Goal: Complete application form

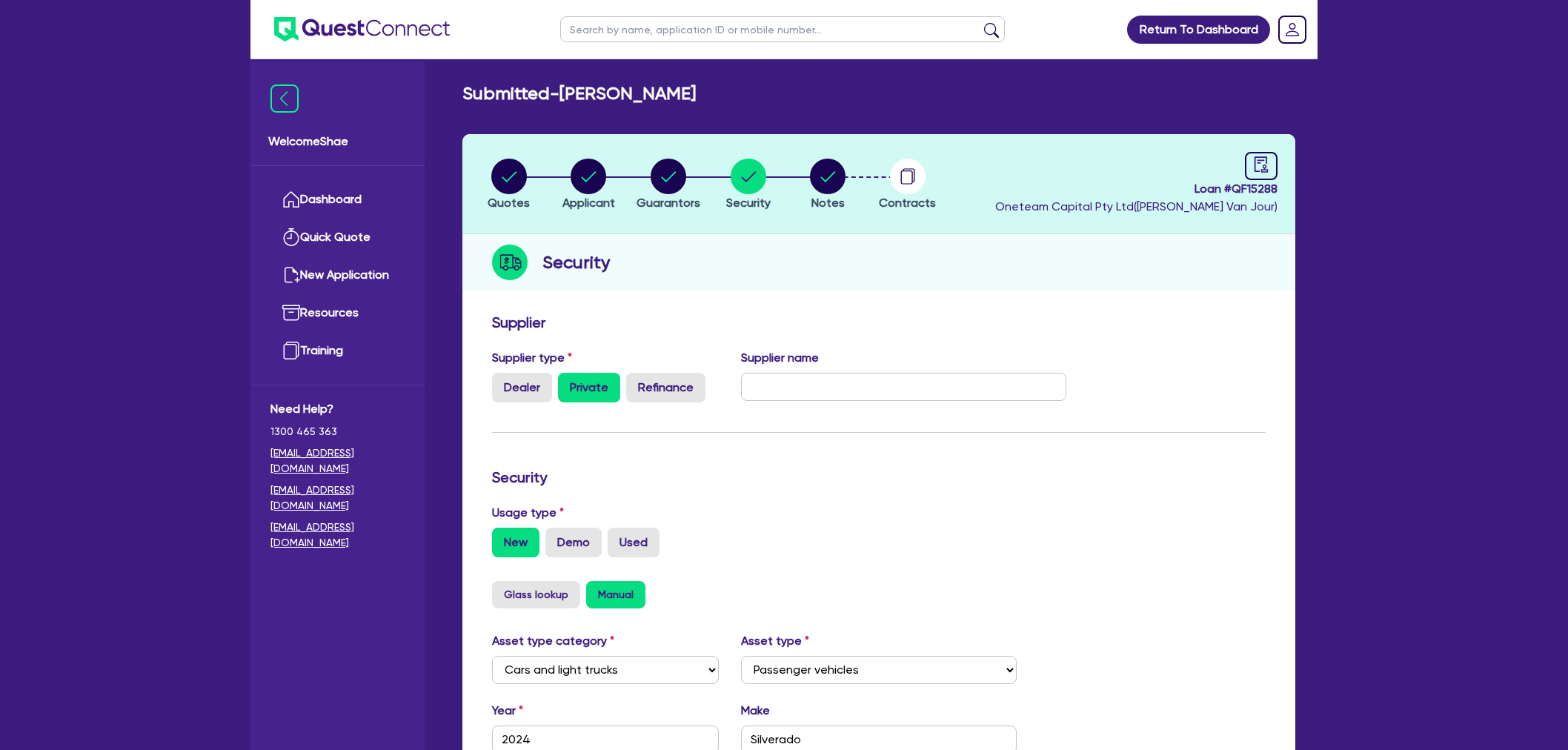
select select "CARS_AND_LIGHT_TRUCKS"
select select "PASSENGER_VEHICLES"
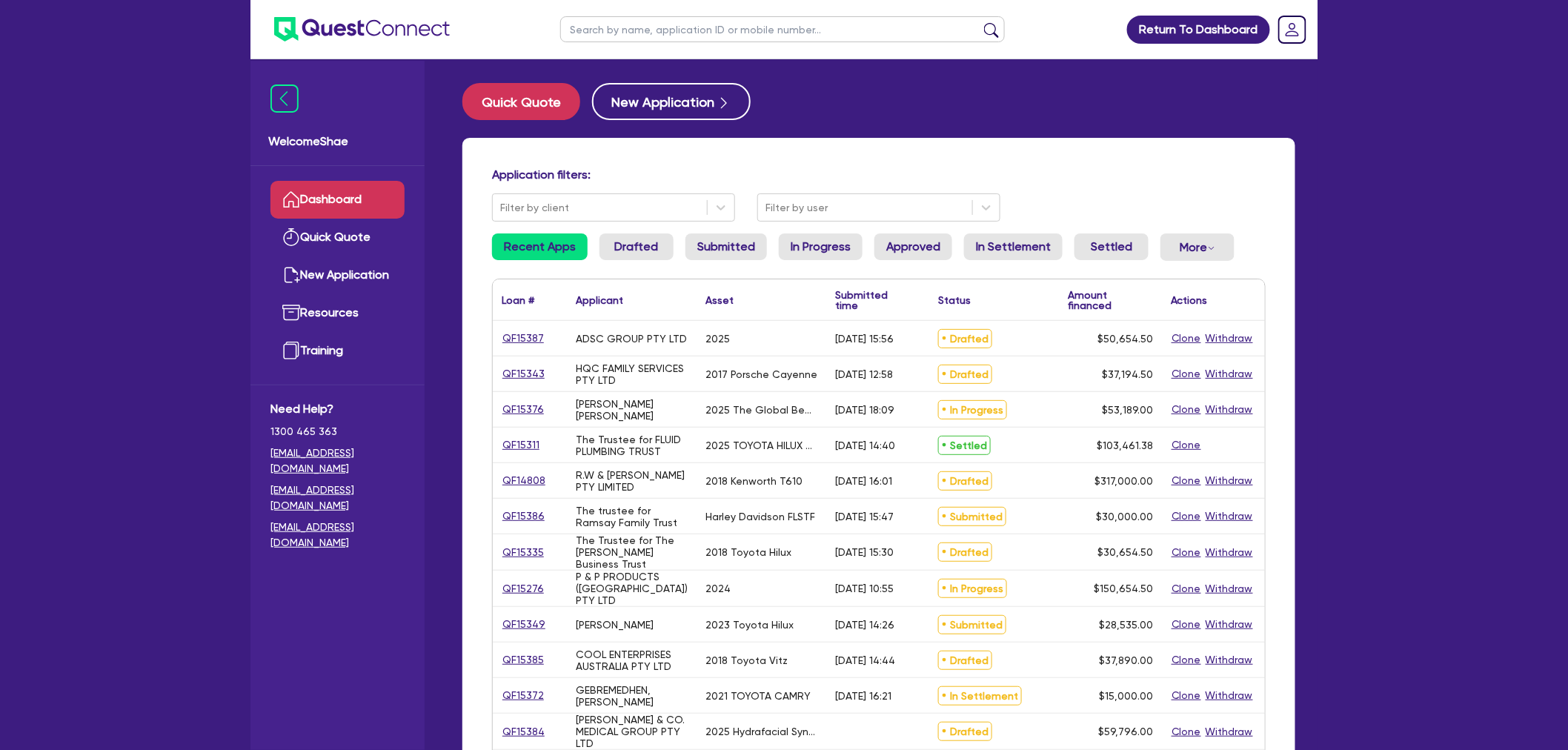
click at [616, 33] on input "text" at bounding box center [783, 28] width 445 height 26
type input "[PERSON_NAME]"
click at [979, 22] on button "submit" at bounding box center [991, 32] width 24 height 20
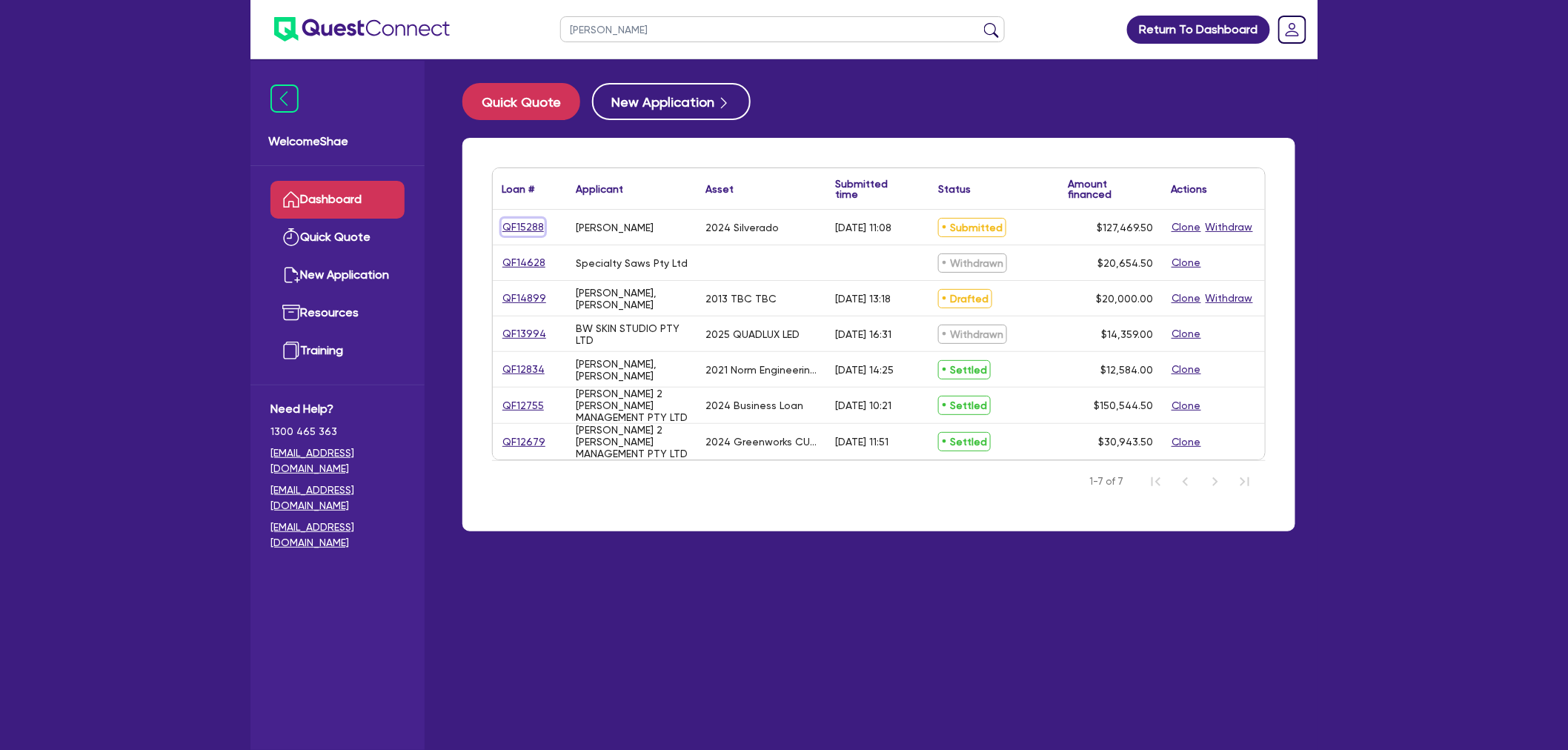
click at [513, 223] on link "QF15288" at bounding box center [523, 227] width 43 height 17
select select "CARS_AND_LIGHT_TRUCKS"
select select "PASSENGER_VEHICLES"
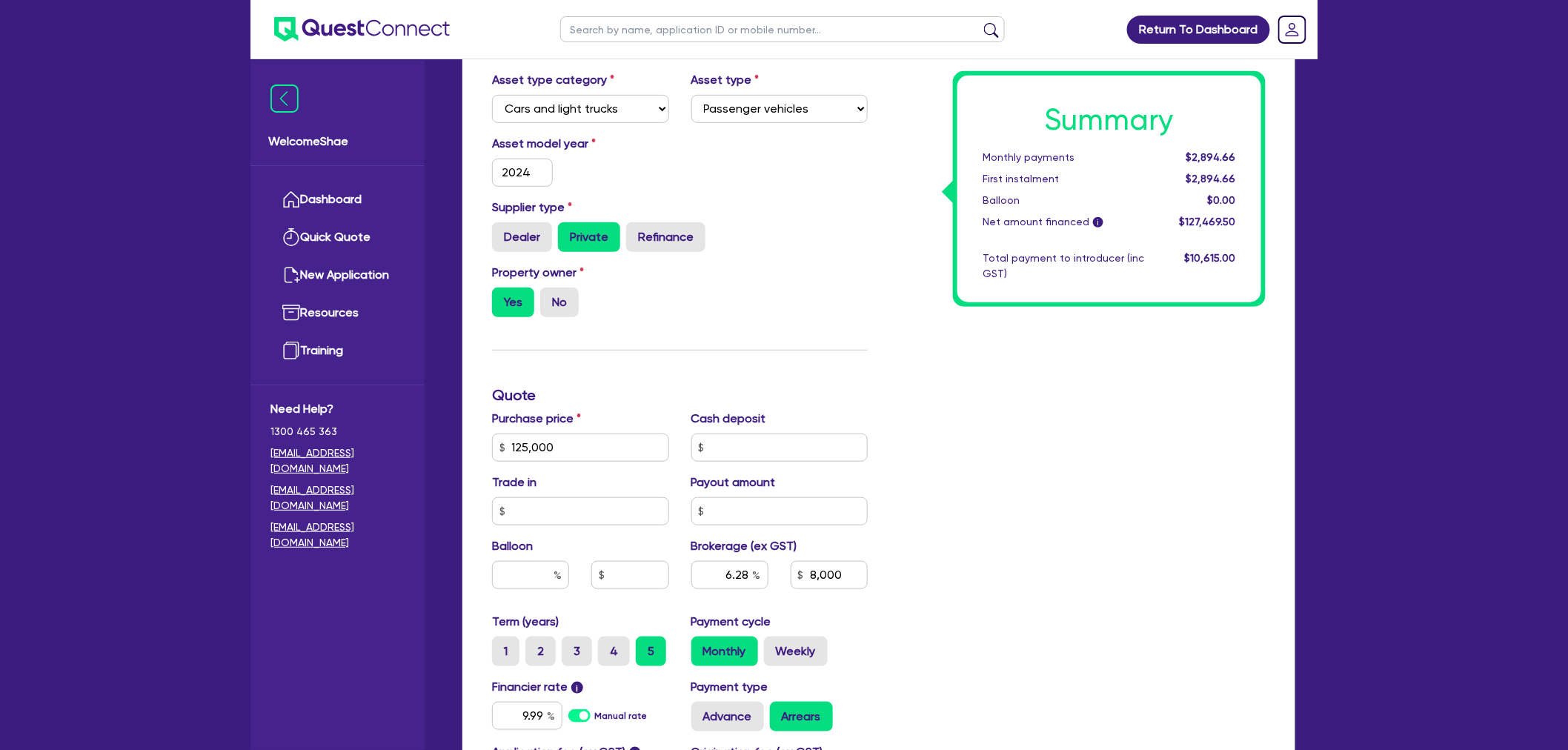
scroll to position [329, 0]
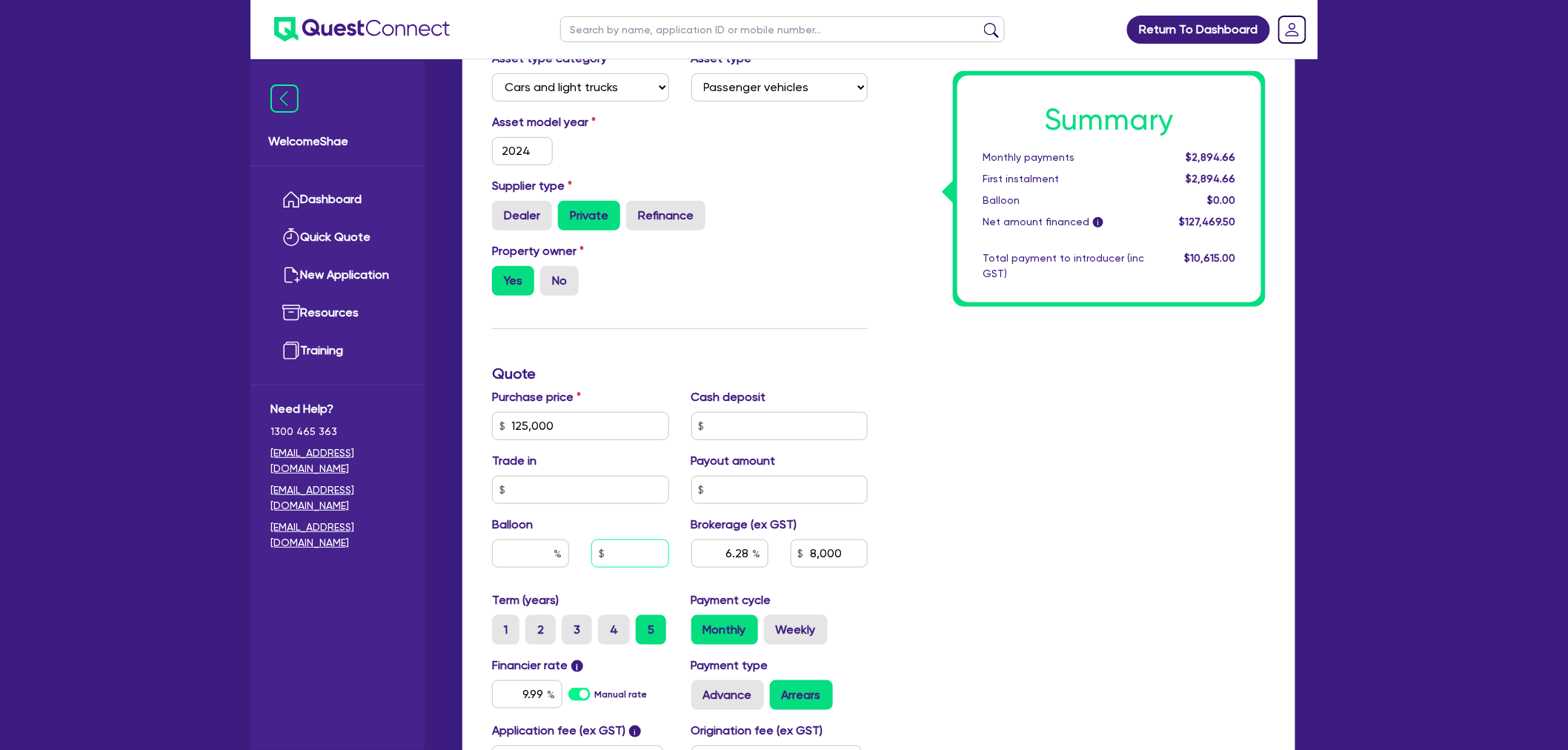
click at [642, 551] on input "text" at bounding box center [629, 554] width 77 height 28
type input "38,835"
type input "125,000"
type input "6.28"
type input "8,000"
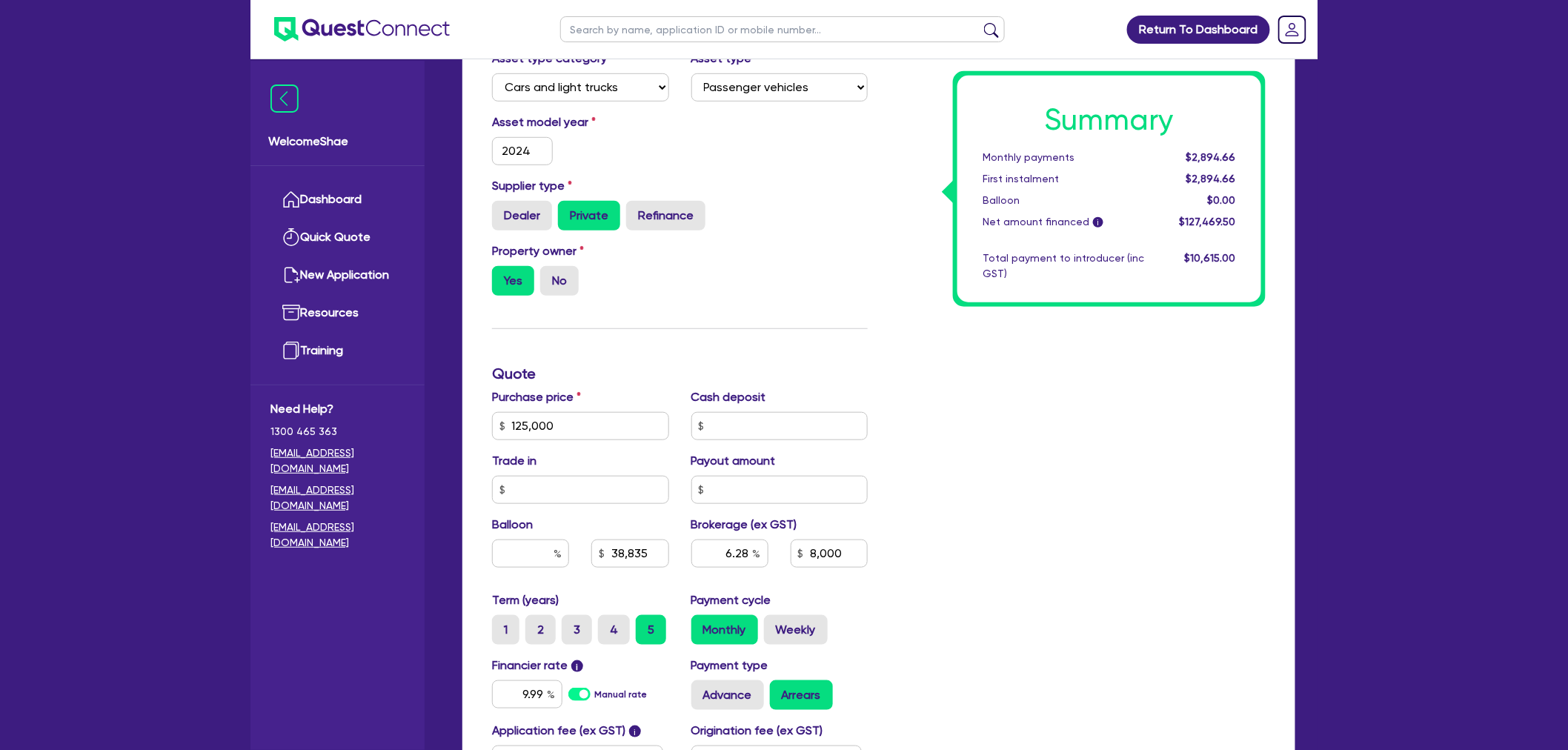
type input "1,650"
click at [1070, 550] on div "Summary Monthly payments $2,894.66 First instalment $2,894.66 Balloon $0.00 Net…" at bounding box center [1078, 417] width 398 height 866
type input "125,000"
type input "31.06"
type input "38,835"
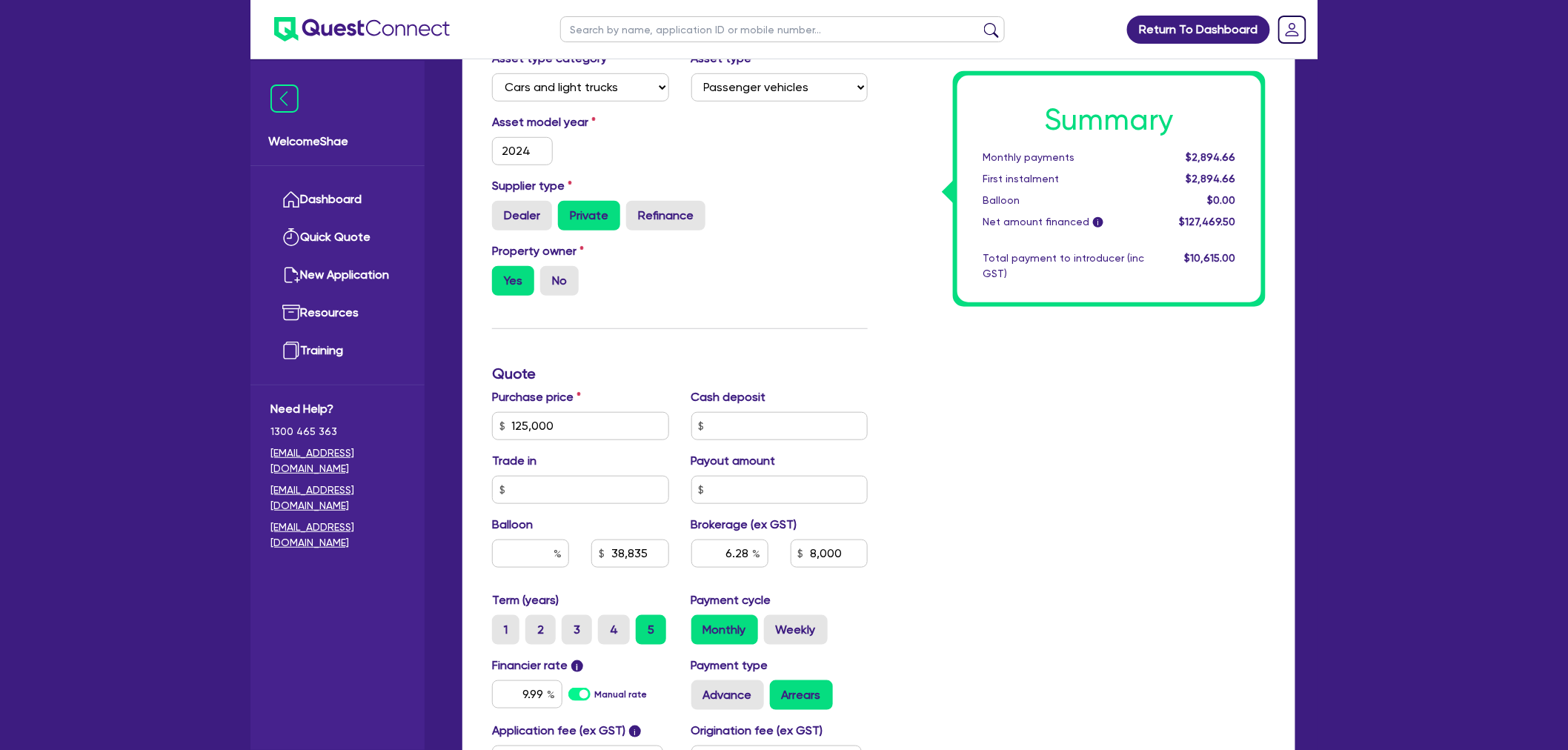
type input "6.28"
type input "8,000"
type input "1,650"
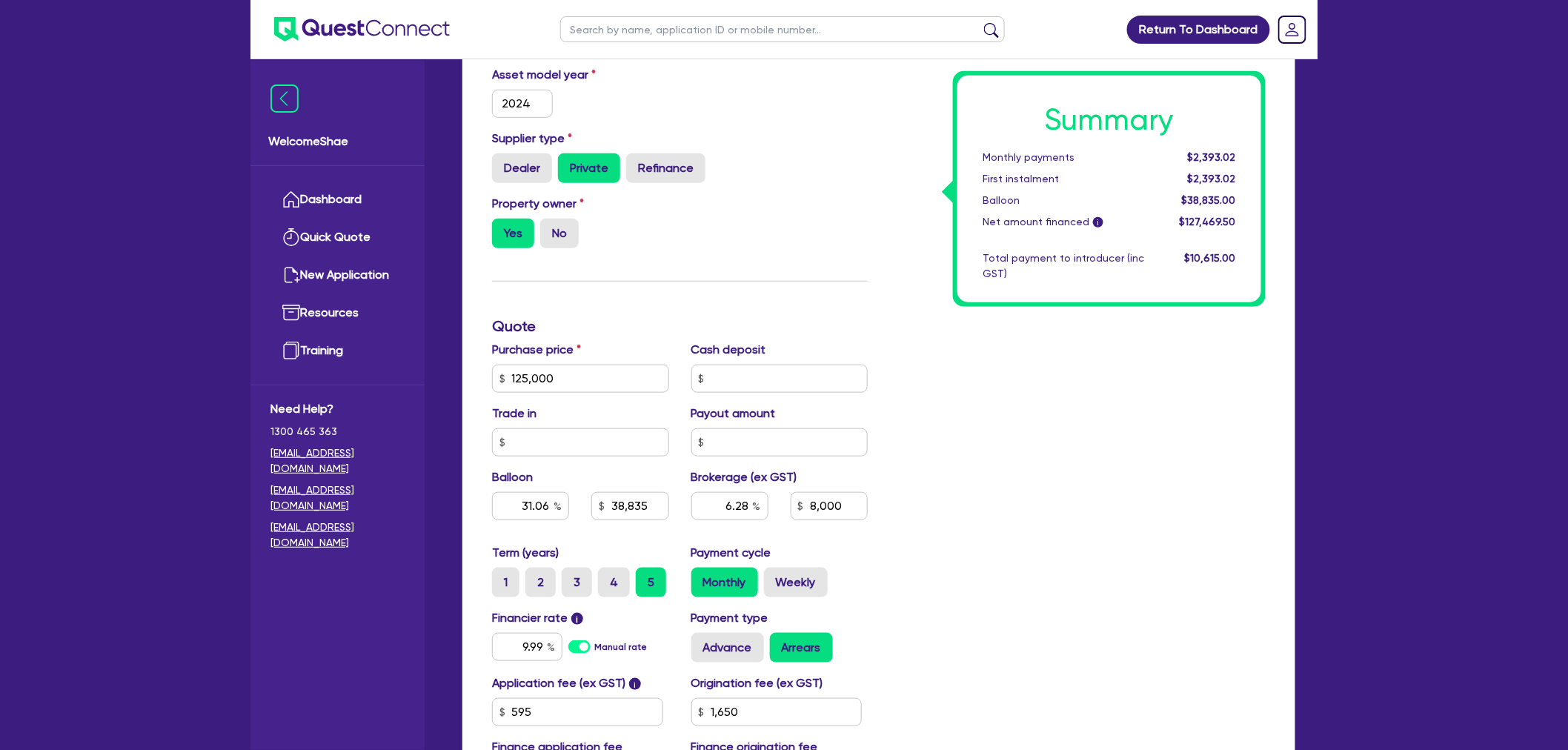
scroll to position [411, 0]
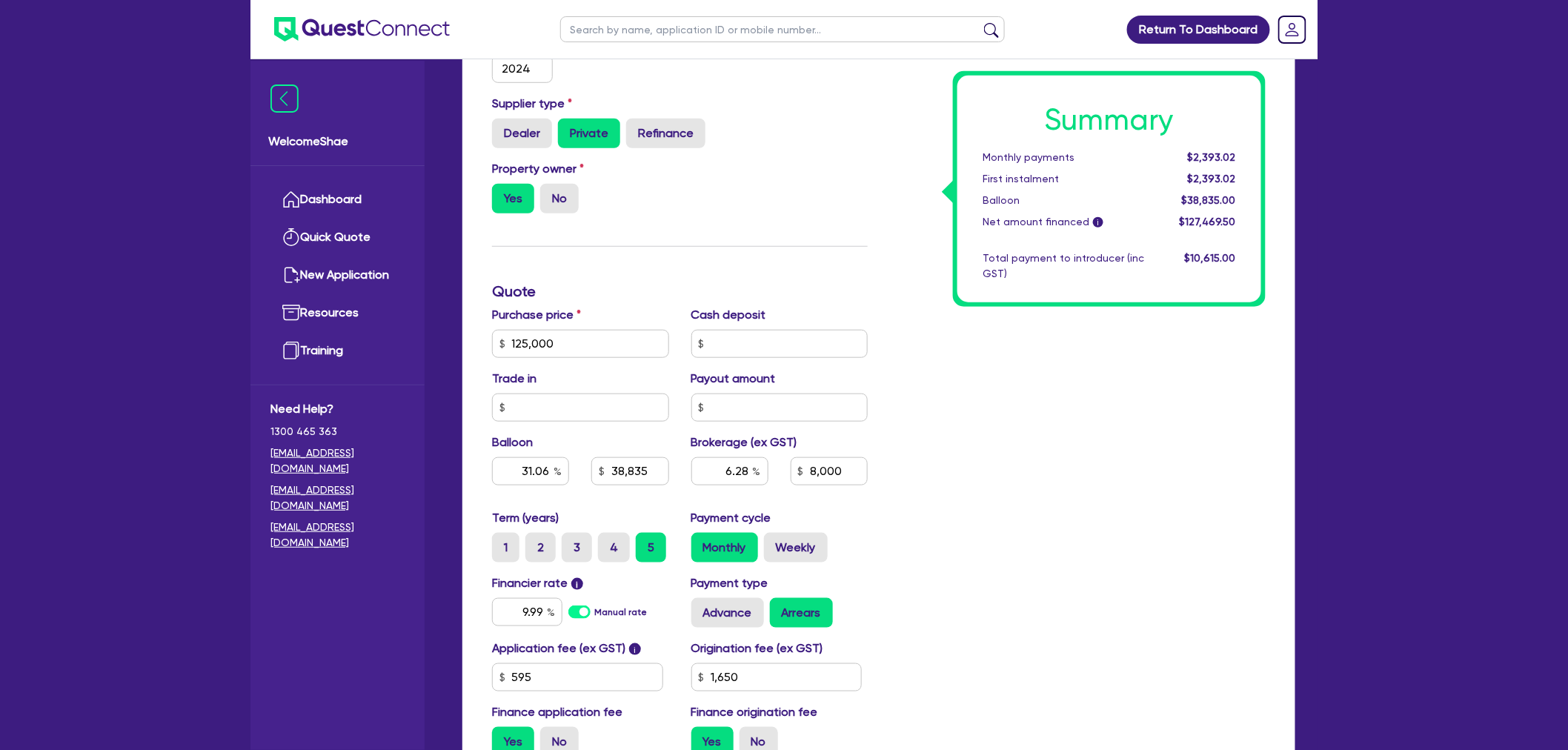
click at [987, 503] on div "Summary Monthly payments $2,393.02 First instalment $2,393.02 Balloon $38,835.0…" at bounding box center [1078, 335] width 398 height 866
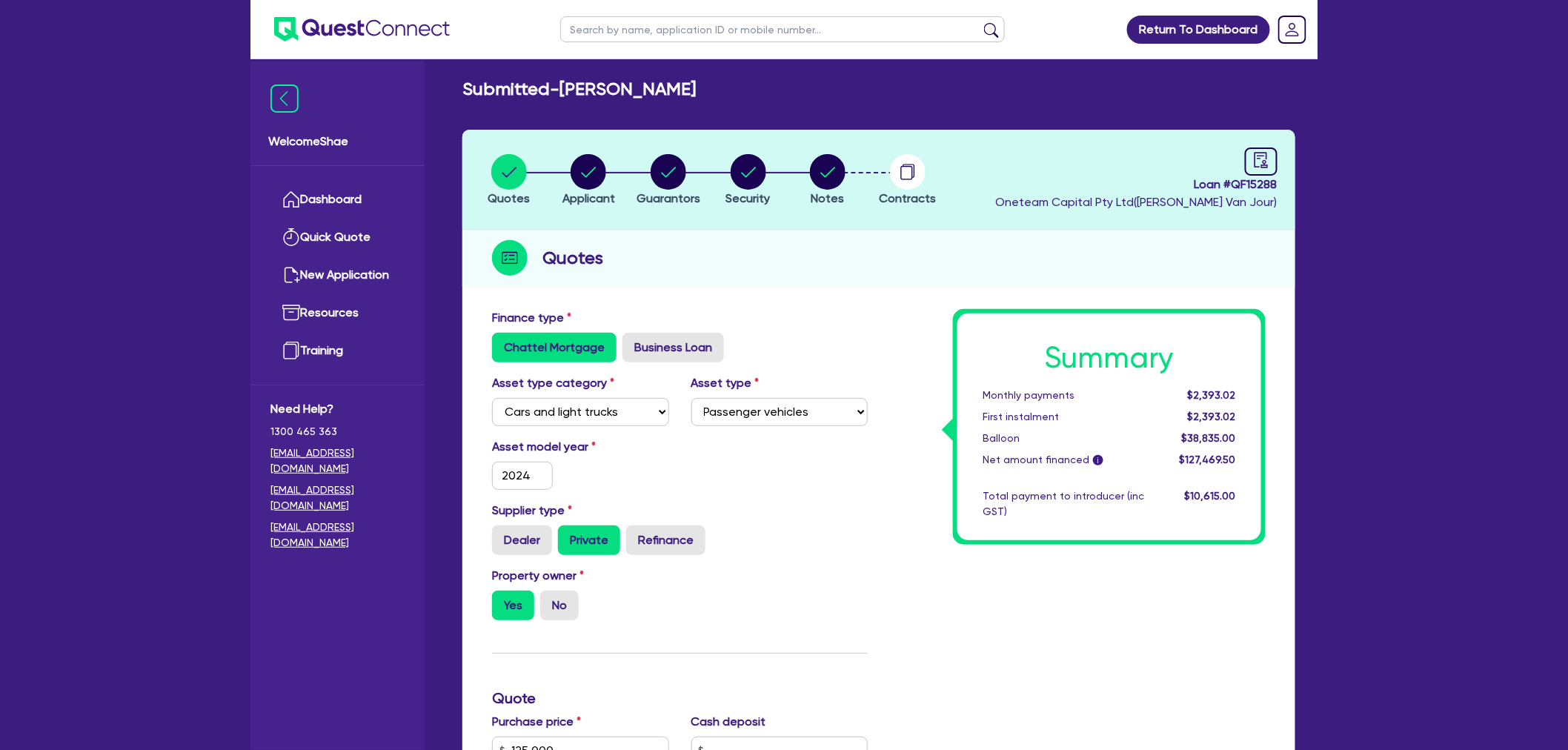
scroll to position [0, 0]
